Goal: Task Accomplishment & Management: Complete application form

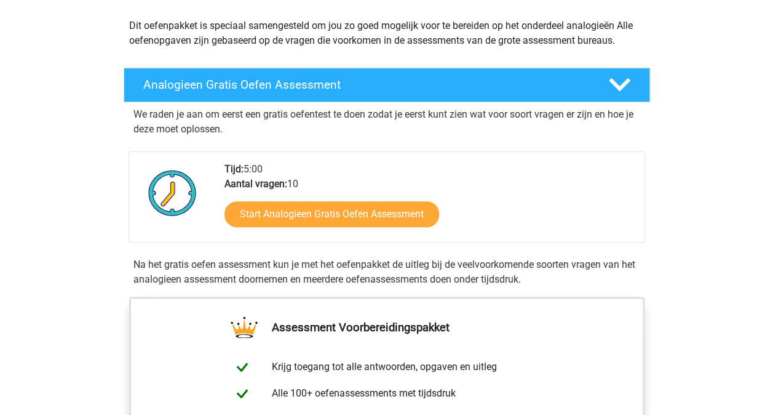
scroll to position [138, 0]
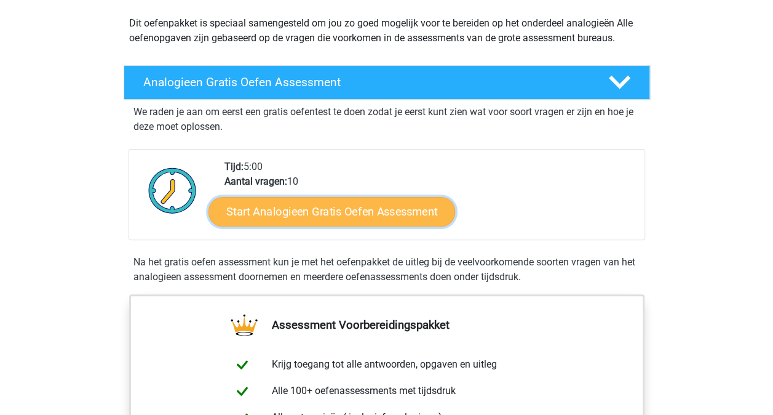
click at [318, 204] on link "Start Analogieen Gratis Oefen Assessment" at bounding box center [332, 211] width 247 height 30
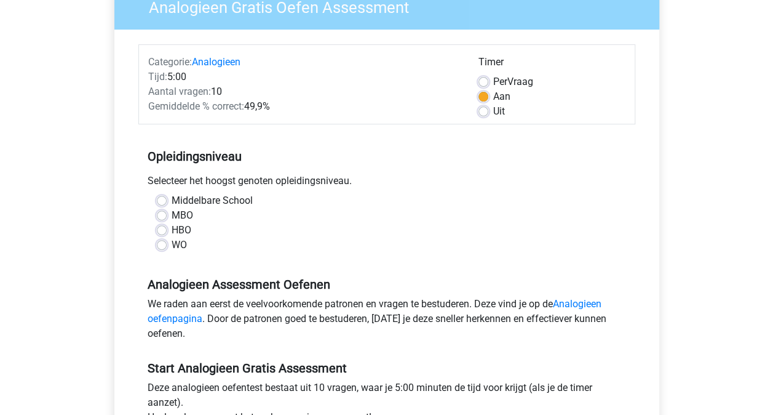
scroll to position [117, 0]
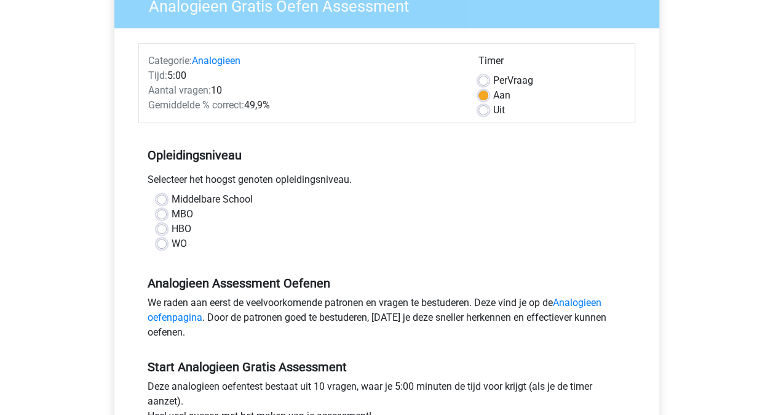
click at [172, 228] on label "HBO" at bounding box center [182, 228] width 20 height 15
click at [161, 228] on input "HBO" at bounding box center [162, 227] width 10 height 12
radio input "true"
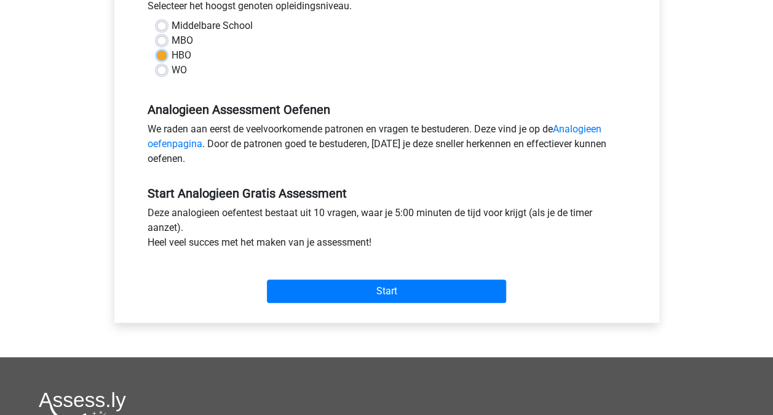
scroll to position [297, 0]
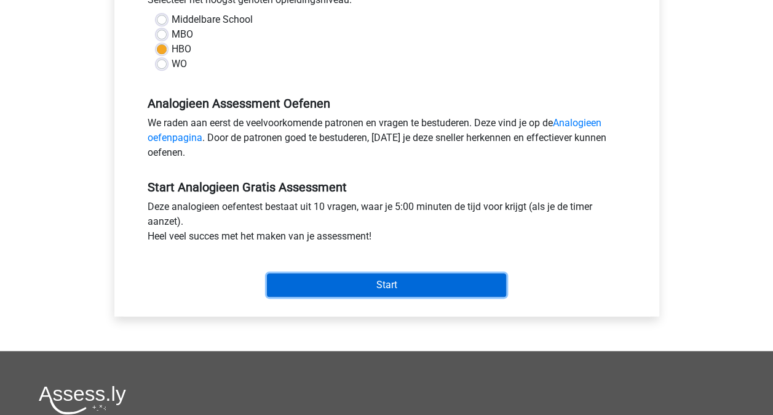
click at [328, 287] on input "Start" at bounding box center [386, 284] width 239 height 23
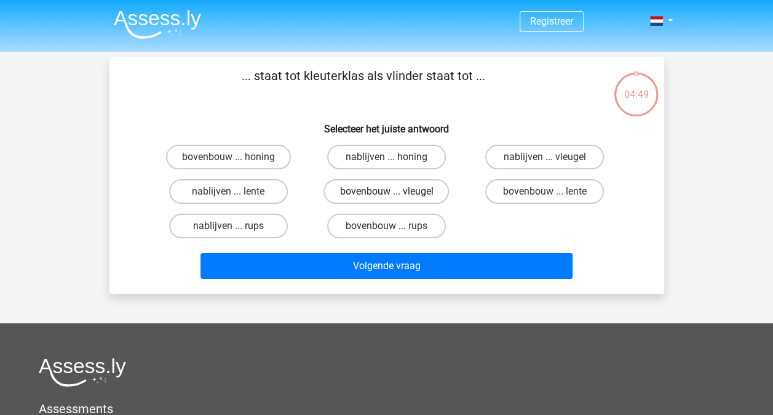
click at [333, 198] on label "bovenbouw ... vleugel" at bounding box center [386, 191] width 125 height 25
click at [386, 198] on input "bovenbouw ... vleugel" at bounding box center [390, 195] width 8 height 8
radio input "true"
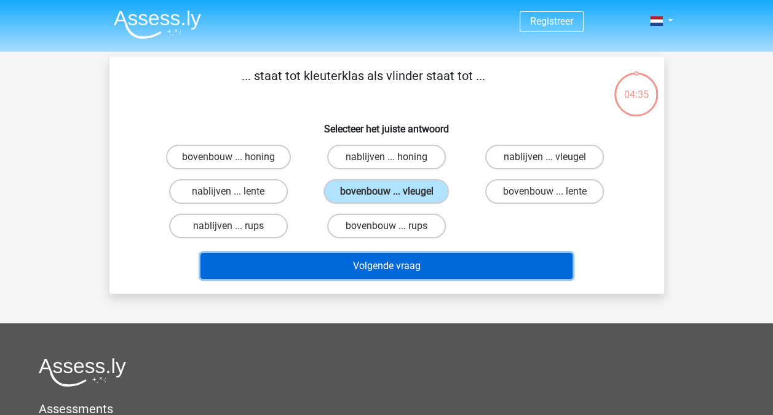
click at [458, 267] on button "Volgende vraag" at bounding box center [387, 266] width 372 height 26
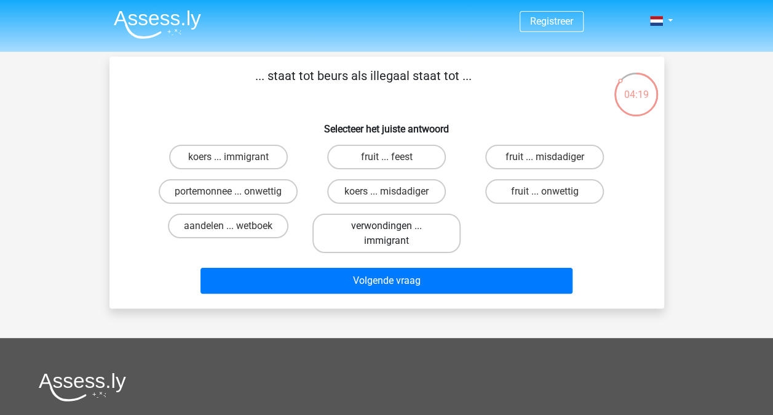
click at [434, 236] on label "verwondingen ... immigrant" at bounding box center [387, 232] width 148 height 39
click at [394, 234] on input "verwondingen ... immigrant" at bounding box center [390, 230] width 8 height 8
radio input "true"
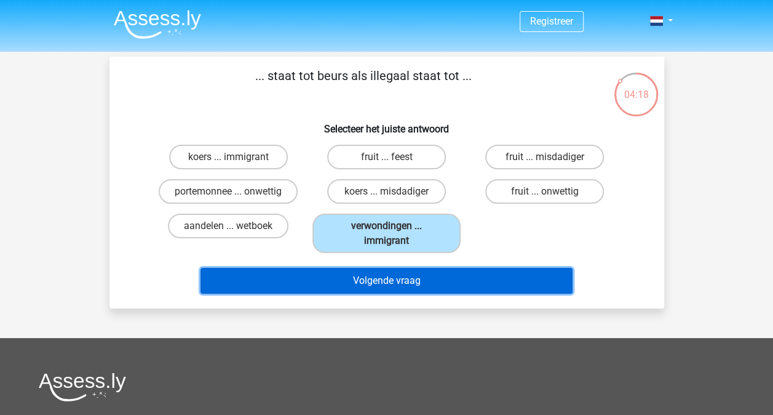
click at [433, 285] on button "Volgende vraag" at bounding box center [387, 281] width 372 height 26
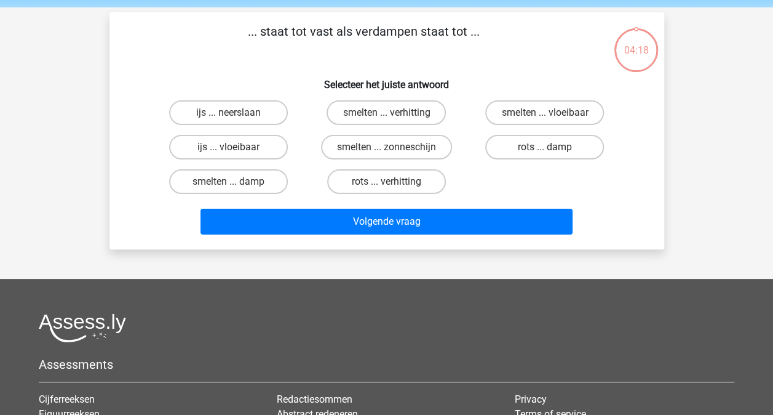
scroll to position [57, 0]
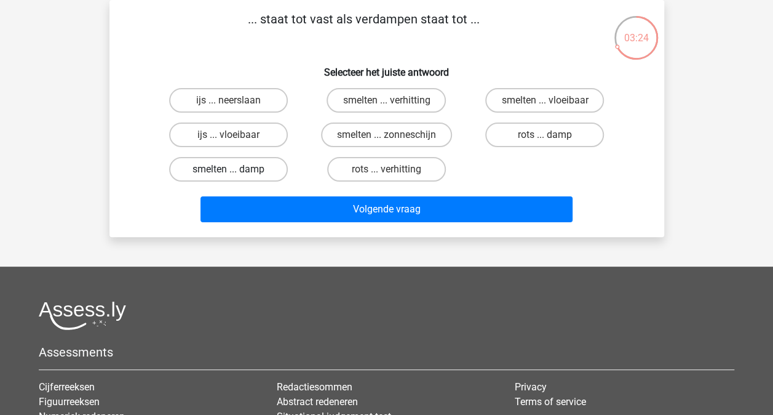
click at [262, 173] on label "smelten ... damp" at bounding box center [228, 169] width 119 height 25
click at [236, 173] on input "smelten ... damp" at bounding box center [232, 173] width 8 height 8
radio input "true"
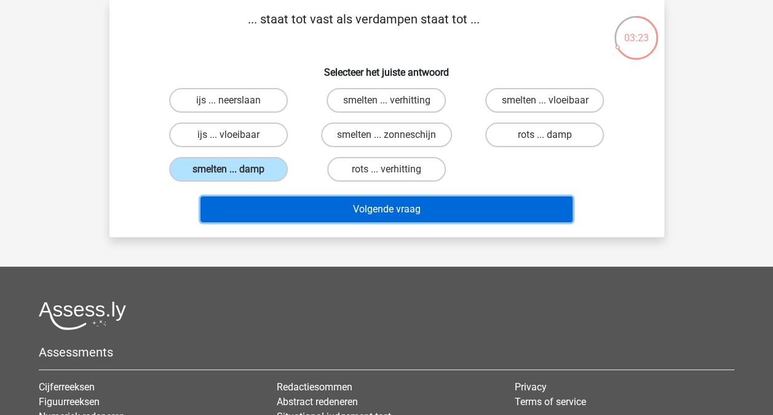
click at [281, 204] on button "Volgende vraag" at bounding box center [387, 209] width 372 height 26
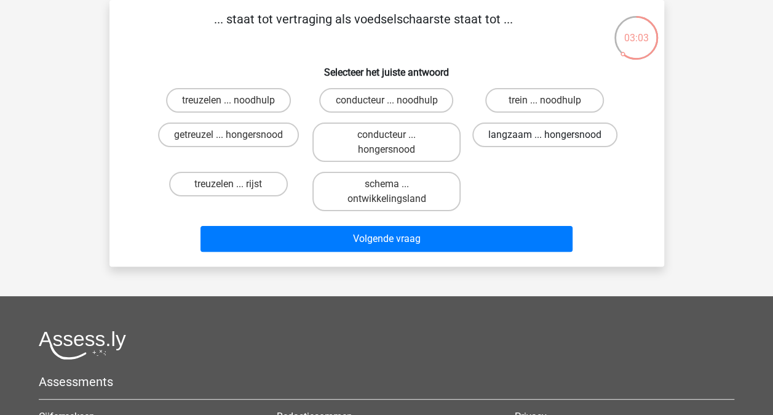
click at [511, 138] on label "langzaam ... hongersnood" at bounding box center [544, 134] width 145 height 25
click at [545, 138] on input "langzaam ... hongersnood" at bounding box center [549, 139] width 8 height 8
radio input "true"
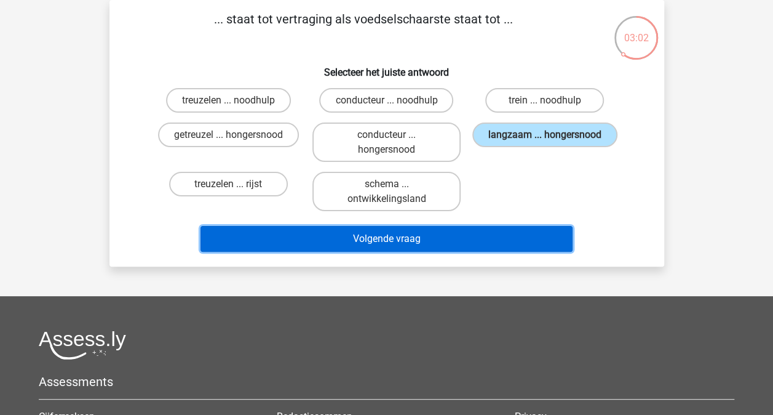
click at [477, 245] on button "Volgende vraag" at bounding box center [387, 239] width 372 height 26
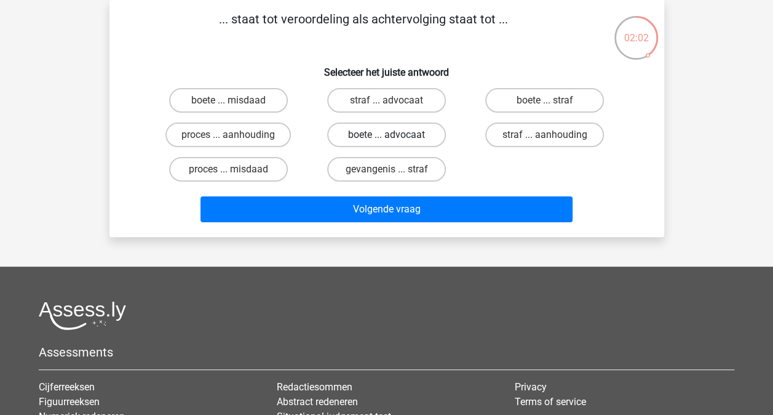
click at [411, 135] on label "boete ... advocaat" at bounding box center [386, 134] width 119 height 25
click at [394, 135] on input "boete ... advocaat" at bounding box center [390, 139] width 8 height 8
radio input "true"
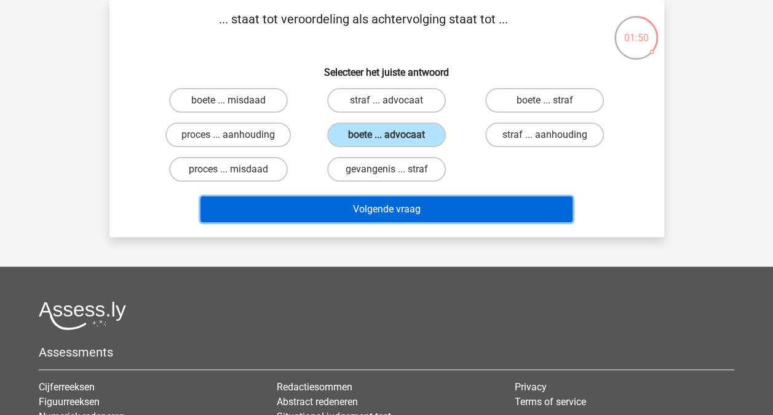
click at [412, 197] on button "Volgende vraag" at bounding box center [387, 209] width 372 height 26
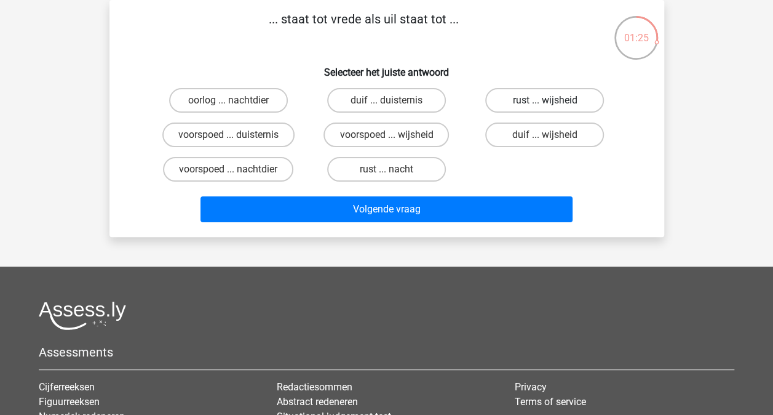
click at [535, 102] on label "rust ... wijsheid" at bounding box center [544, 100] width 119 height 25
click at [545, 102] on input "rust ... wijsheid" at bounding box center [549, 104] width 8 height 8
radio input "true"
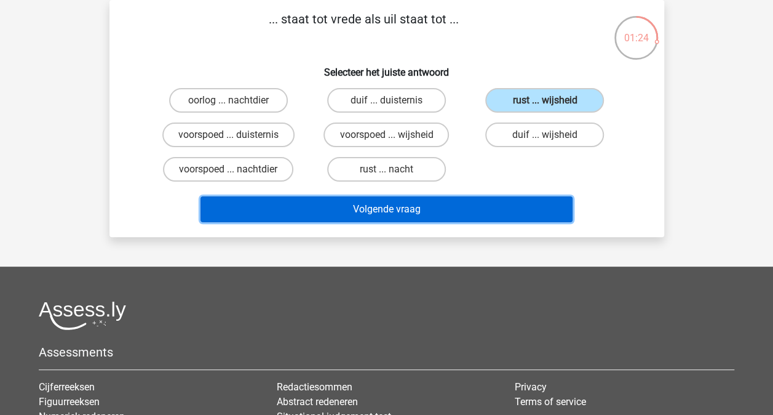
click at [461, 207] on button "Volgende vraag" at bounding box center [387, 209] width 372 height 26
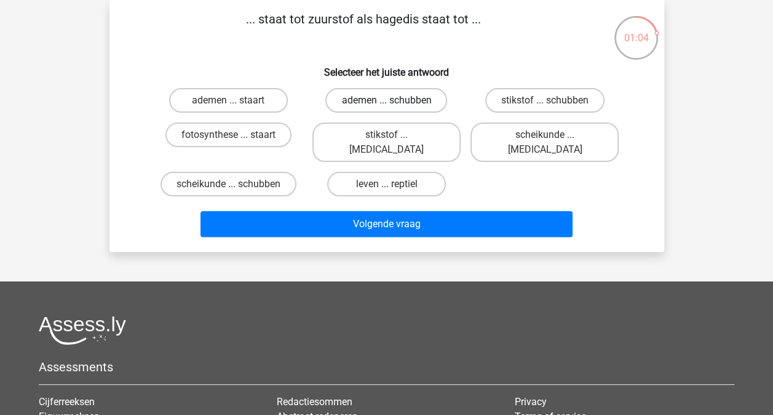
click at [426, 101] on label "ademen ... schubben" at bounding box center [386, 100] width 122 height 25
click at [394, 101] on input "ademen ... schubben" at bounding box center [390, 104] width 8 height 8
radio input "true"
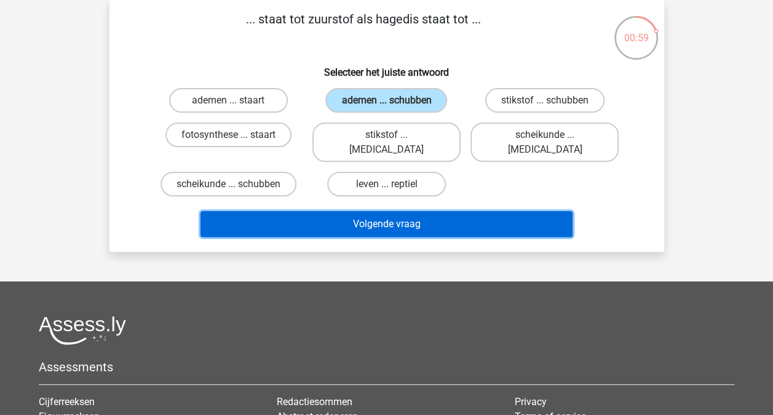
click at [416, 211] on button "Volgende vraag" at bounding box center [387, 224] width 372 height 26
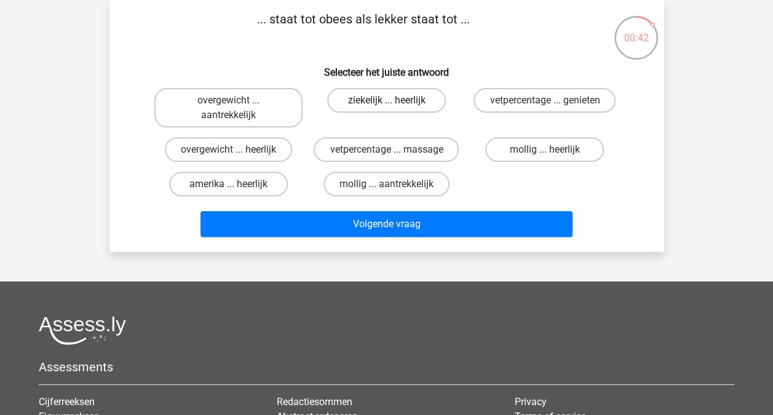
click at [418, 100] on label "ziekelijk ... heerlijk" at bounding box center [386, 100] width 119 height 25
click at [394, 100] on input "ziekelijk ... heerlijk" at bounding box center [390, 104] width 8 height 8
radio input "true"
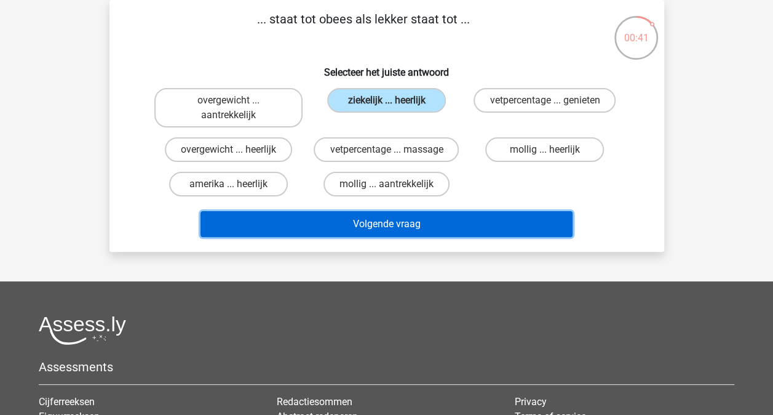
click at [426, 229] on button "Volgende vraag" at bounding box center [387, 224] width 372 height 26
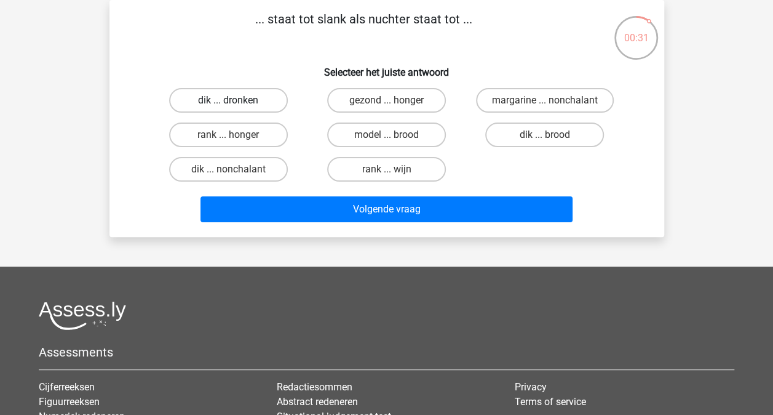
click at [275, 98] on label "dik ... dronken" at bounding box center [228, 100] width 119 height 25
click at [236, 100] on input "dik ... dronken" at bounding box center [232, 104] width 8 height 8
radio input "true"
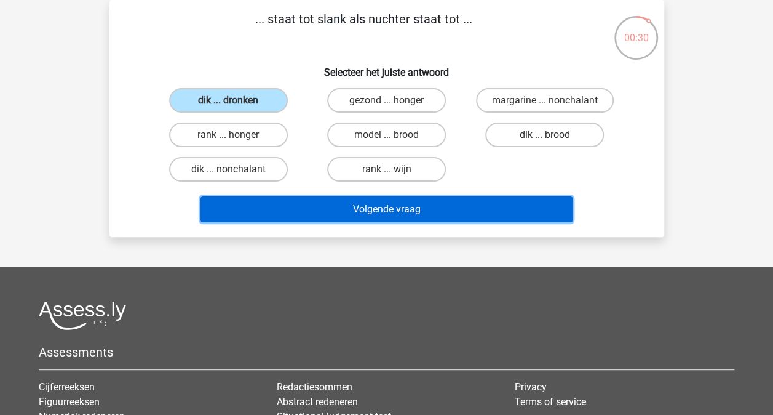
click at [367, 209] on button "Volgende vraag" at bounding box center [387, 209] width 372 height 26
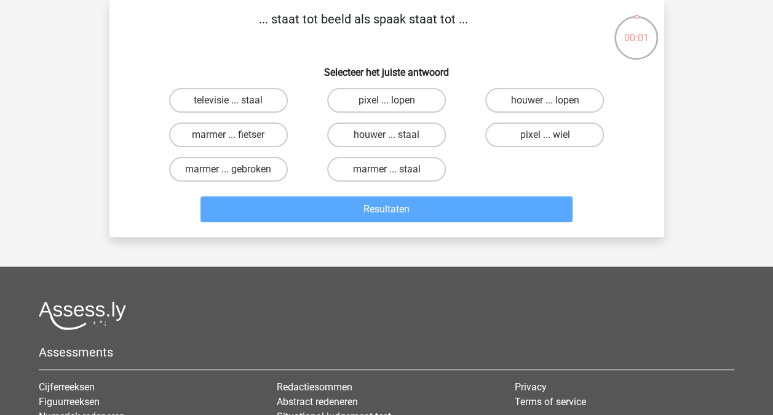
click at [388, 140] on input "houwer ... staal" at bounding box center [390, 139] width 8 height 8
radio input "true"
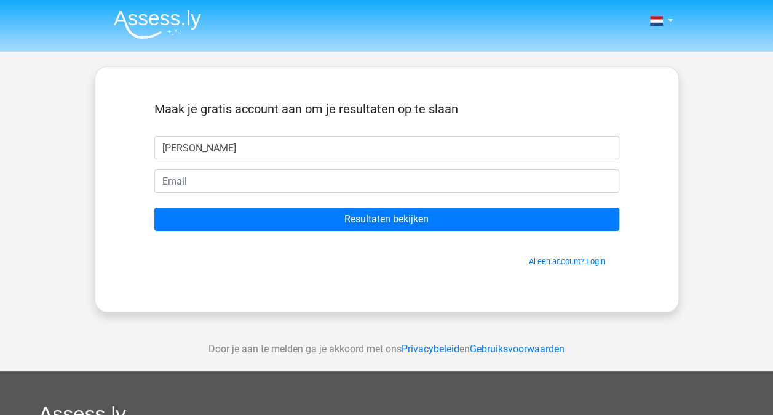
type input "Ekaterina"
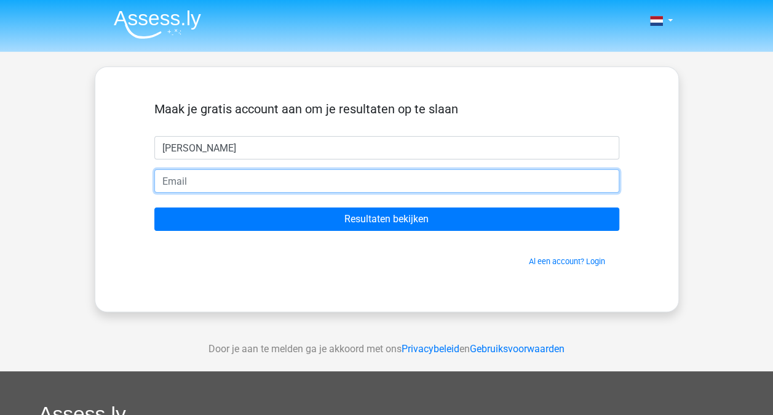
click at [321, 178] on input "email" at bounding box center [386, 180] width 465 height 23
click at [341, 181] on input "email" at bounding box center [386, 180] width 465 height 23
type input "ekat94@hotmail.com"
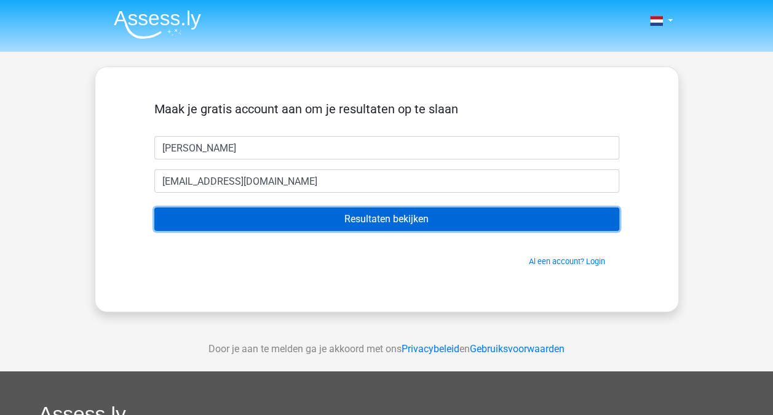
click at [311, 222] on input "Resultaten bekijken" at bounding box center [386, 218] width 465 height 23
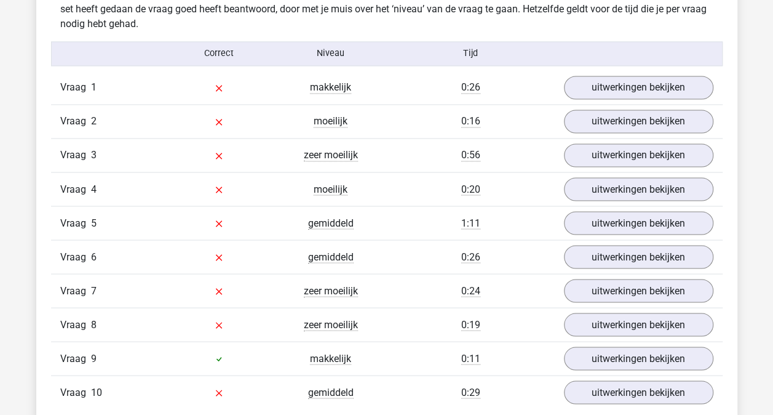
scroll to position [1016, 0]
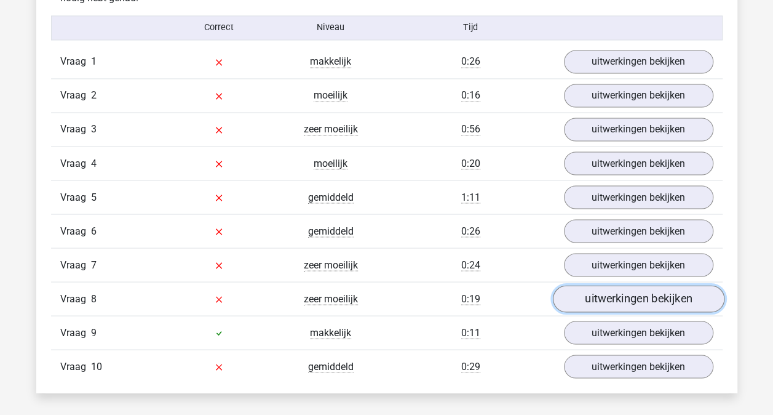
click at [607, 296] on link "uitwerkingen bekijken" at bounding box center [638, 298] width 172 height 27
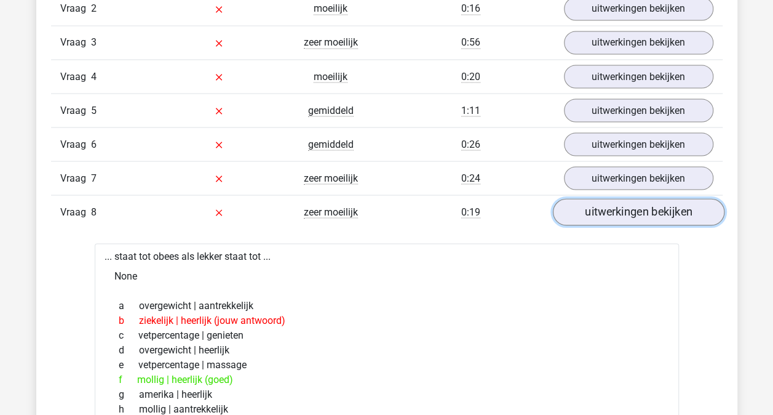
scroll to position [1100, 0]
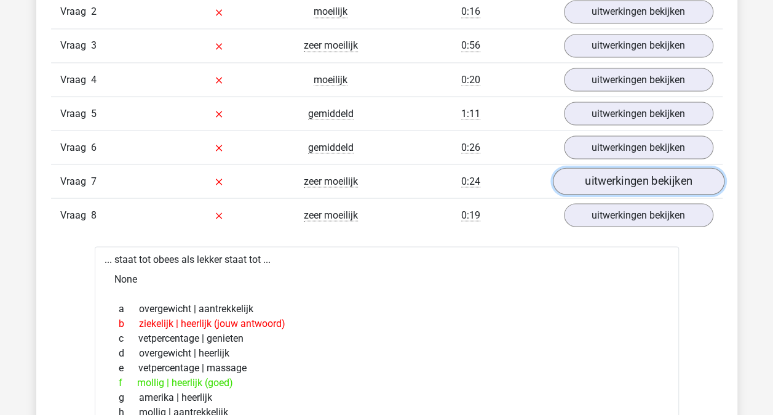
click at [584, 176] on link "uitwerkingen bekijken" at bounding box center [638, 180] width 172 height 27
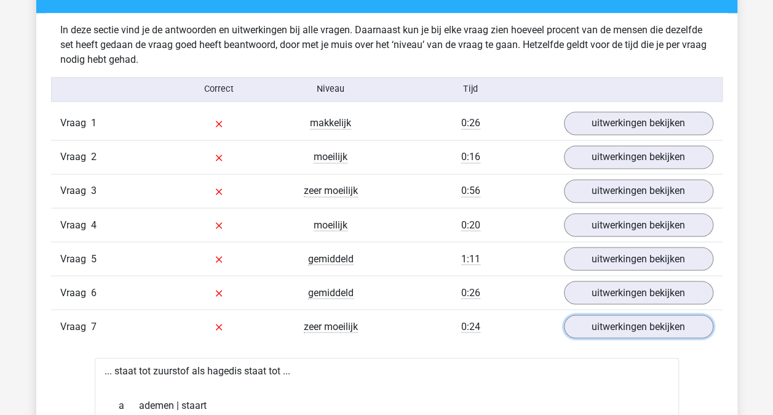
scroll to position [942, 0]
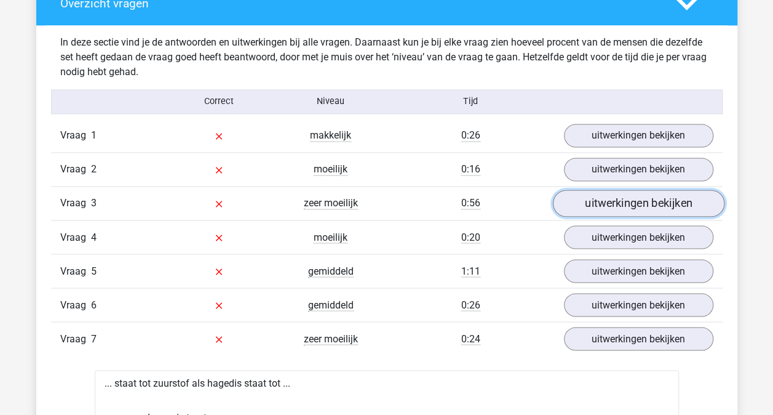
click at [607, 203] on link "uitwerkingen bekijken" at bounding box center [638, 202] width 172 height 27
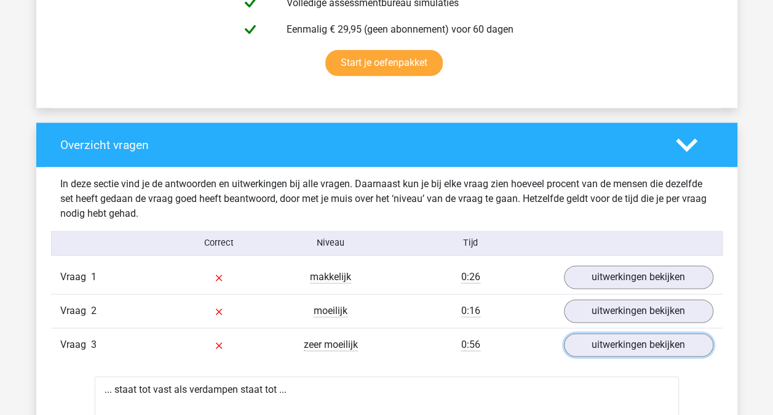
scroll to position [800, 0]
